Goal: Check status

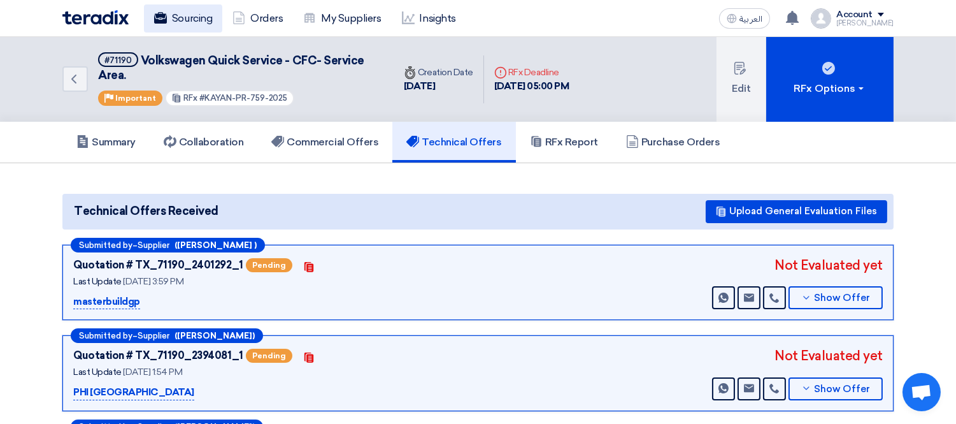
click at [193, 17] on link "Sourcing" at bounding box center [183, 18] width 78 height 28
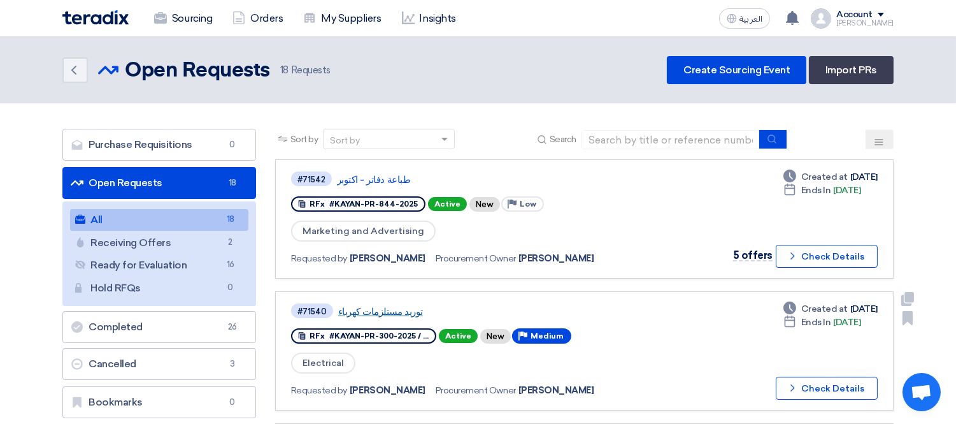
click at [392, 306] on link "توريد مستلزمات كهرباء" at bounding box center [497, 311] width 319 height 11
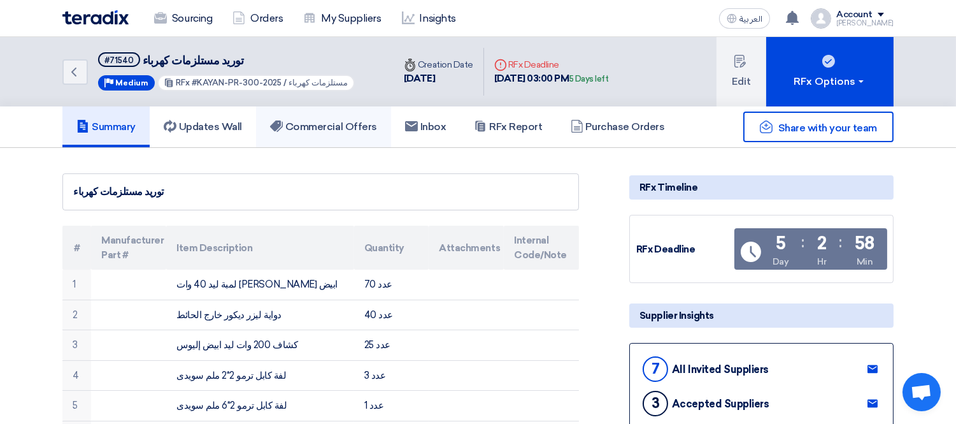
click at [317, 117] on link "Commercial Offers" at bounding box center [323, 126] width 135 height 41
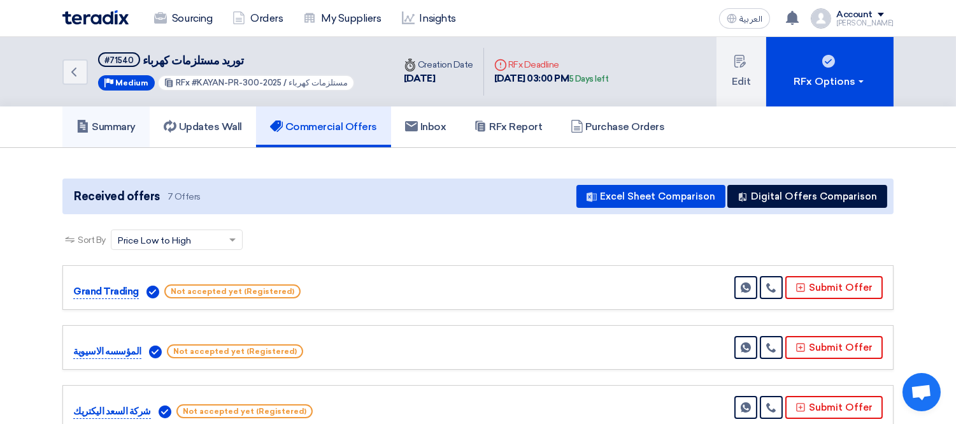
click at [100, 120] on h5 "Summary" at bounding box center [105, 126] width 59 height 13
